Goal: Transaction & Acquisition: Purchase product/service

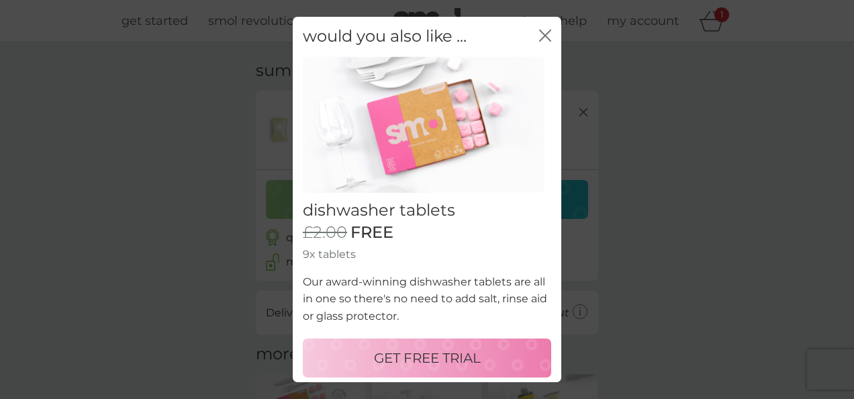
click at [439, 354] on p "GET FREE TRIAL" at bounding box center [427, 357] width 107 height 21
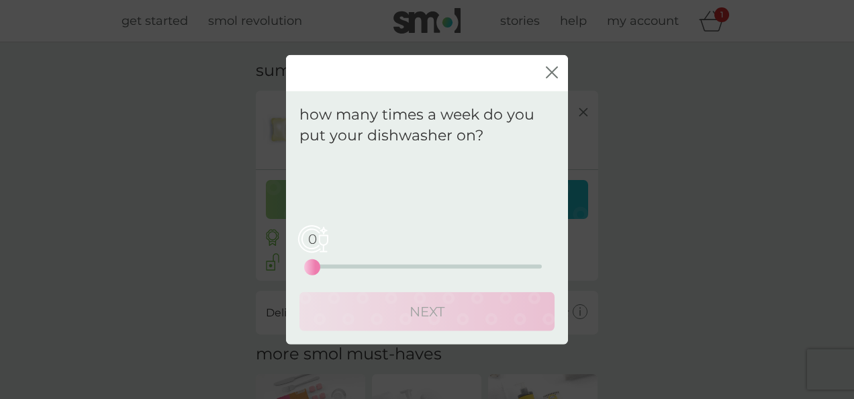
click at [345, 264] on div "0 0 12.5 25" at bounding box center [427, 266] width 230 height 4
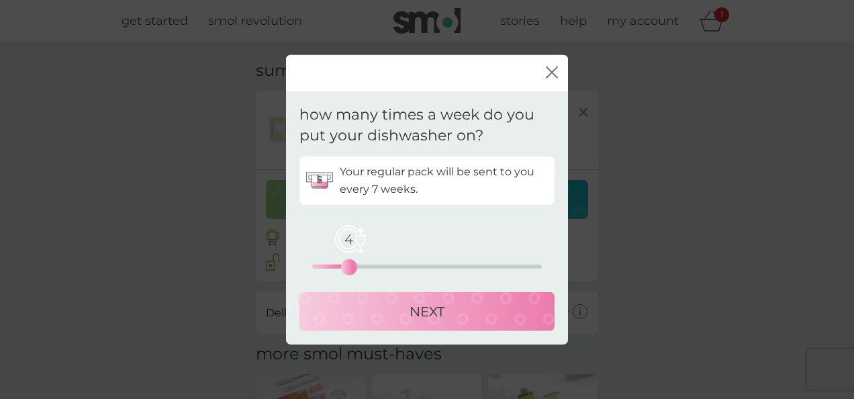
click at [340, 264] on div "4 0 12.5 25" at bounding box center [427, 266] width 230 height 4
click at [433, 307] on p "NEXT" at bounding box center [426, 310] width 35 height 21
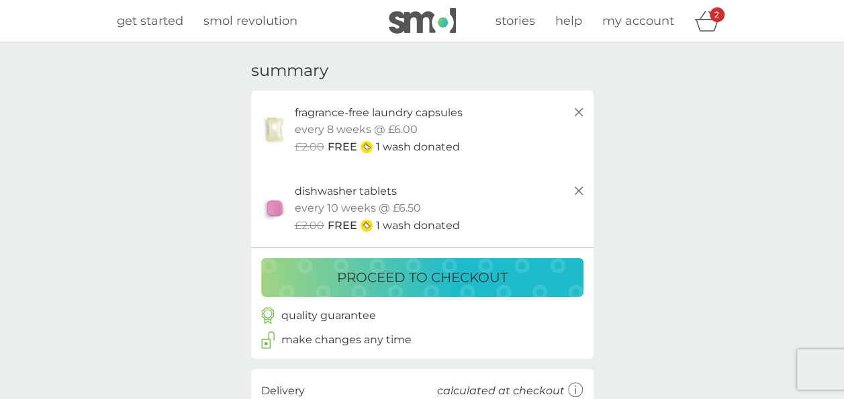
click at [580, 190] on icon at bounding box center [579, 191] width 16 height 16
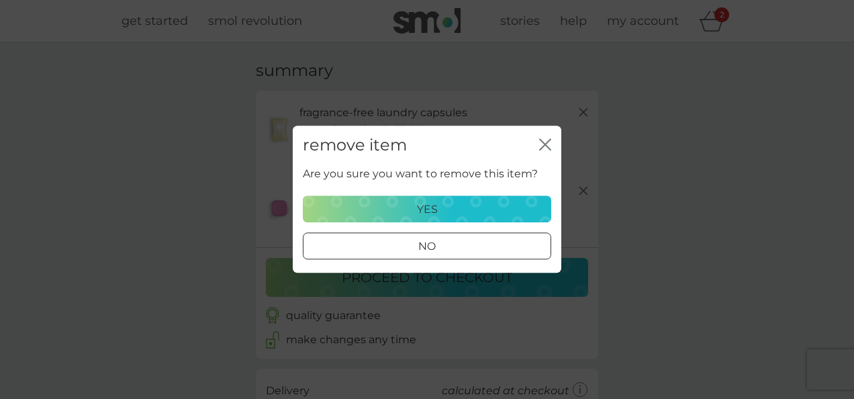
click at [423, 205] on p "yes" at bounding box center [427, 209] width 21 height 17
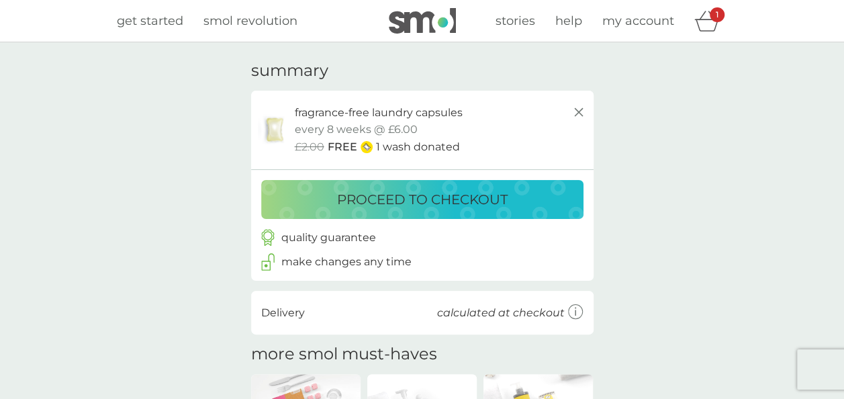
click at [424, 201] on p "proceed to checkout" at bounding box center [422, 199] width 170 height 21
